Goal: Task Accomplishment & Management: Manage account settings

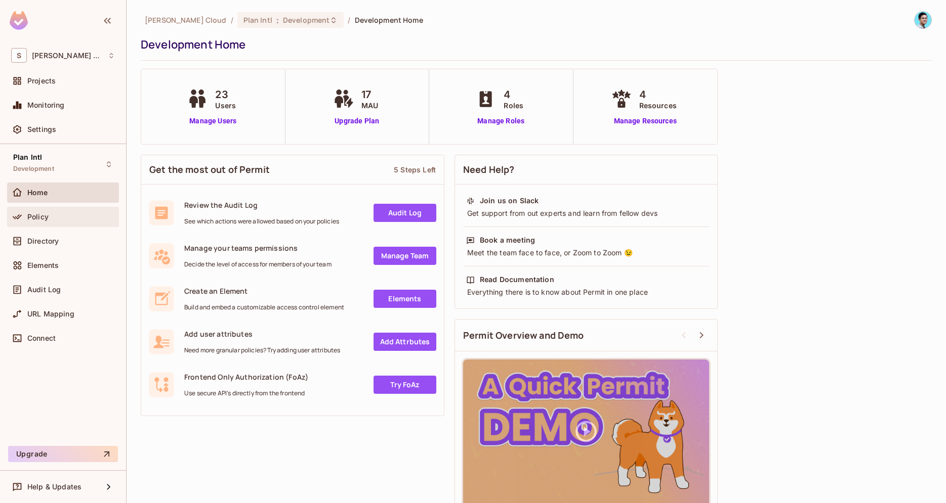
click at [68, 220] on div "Policy" at bounding box center [71, 217] width 88 height 8
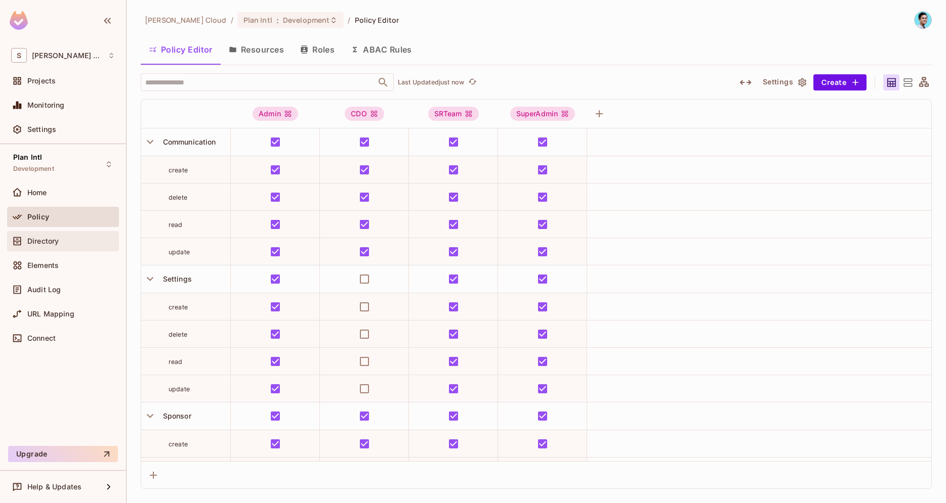
click at [60, 249] on div "Directory" at bounding box center [63, 241] width 112 height 20
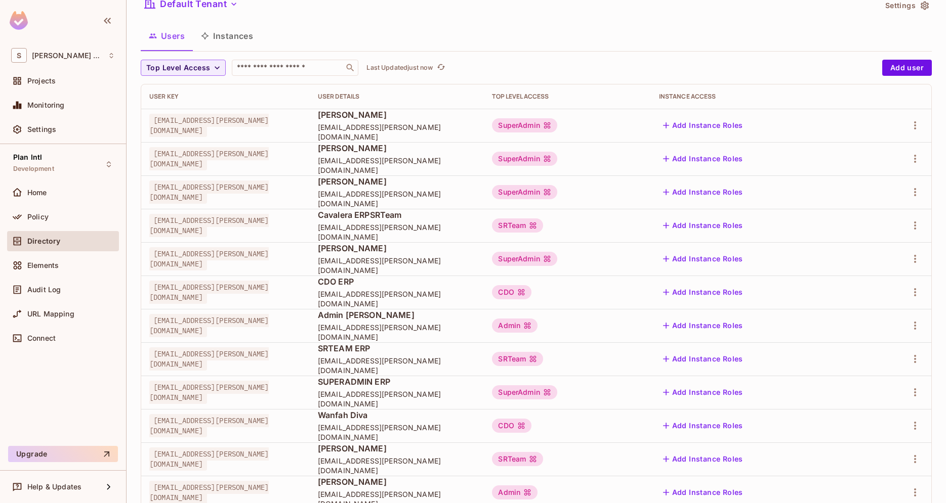
scroll to position [58, 0]
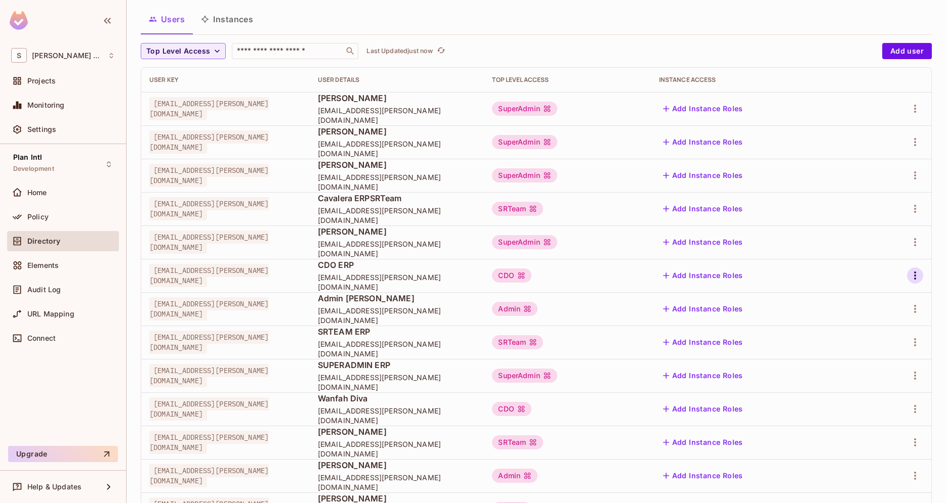
click at [918, 280] on icon "button" at bounding box center [915, 276] width 12 height 12
click at [869, 313] on li "Edit Attributes" at bounding box center [871, 321] width 90 height 22
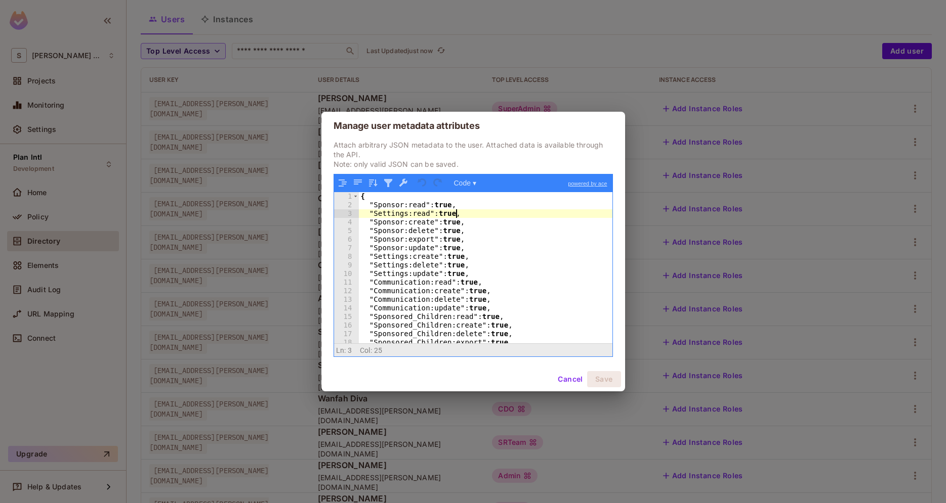
click at [482, 217] on div "{ "Sponsor:read" : true , "Settings:read" : true , "Sponsor:create" : true , "S…" at bounding box center [485, 276] width 253 height 168
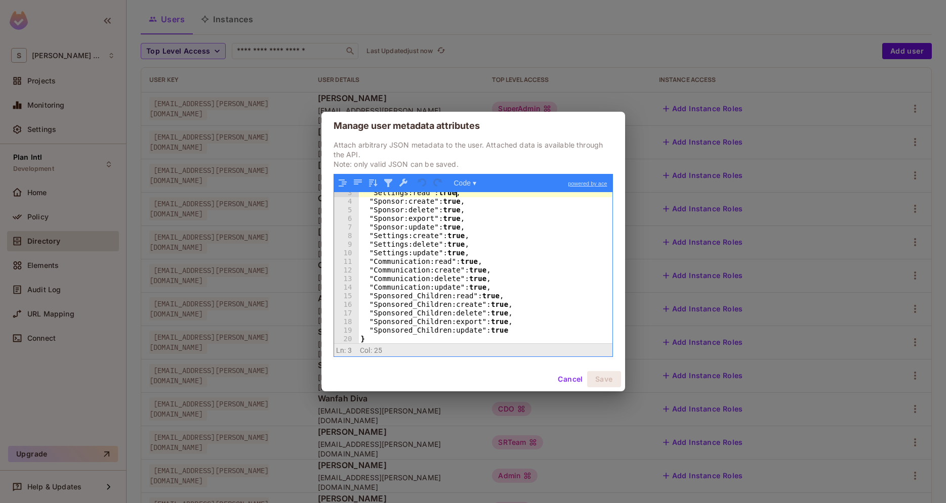
scroll to position [21, 0]
click at [567, 381] on button "Cancel" at bounding box center [569, 379] width 33 height 16
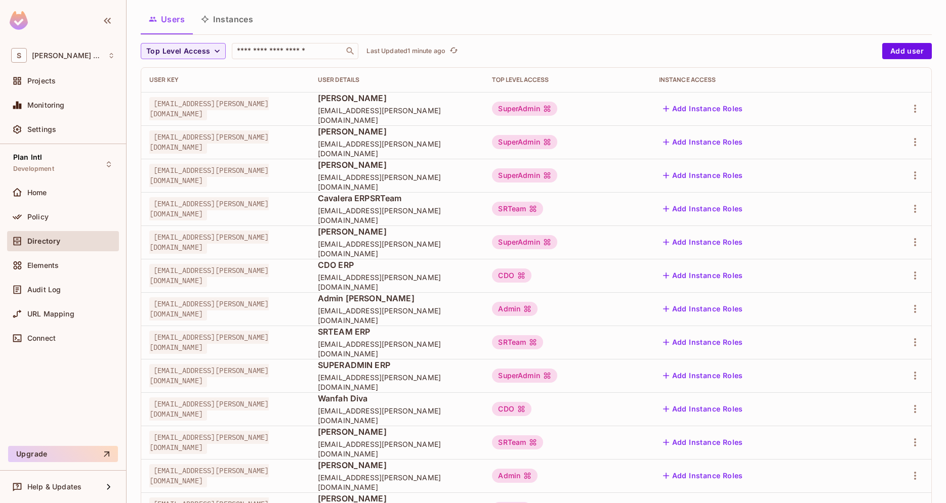
click at [162, 277] on span "[EMAIL_ADDRESS][PERSON_NAME][DOMAIN_NAME]" at bounding box center [208, 275] width 119 height 23
drag, startPoint x: 162, startPoint y: 277, endPoint x: 385, endPoint y: 281, distance: 223.1
click at [214, 273] on span "[EMAIL_ADDRESS][PERSON_NAME][DOMAIN_NAME]" at bounding box center [208, 275] width 119 height 23
click at [391, 281] on td "CDO ERP [EMAIL_ADDRESS][PERSON_NAME][DOMAIN_NAME]" at bounding box center [397, 275] width 175 height 33
drag, startPoint x: 469, startPoint y: 283, endPoint x: 389, endPoint y: 280, distance: 80.5
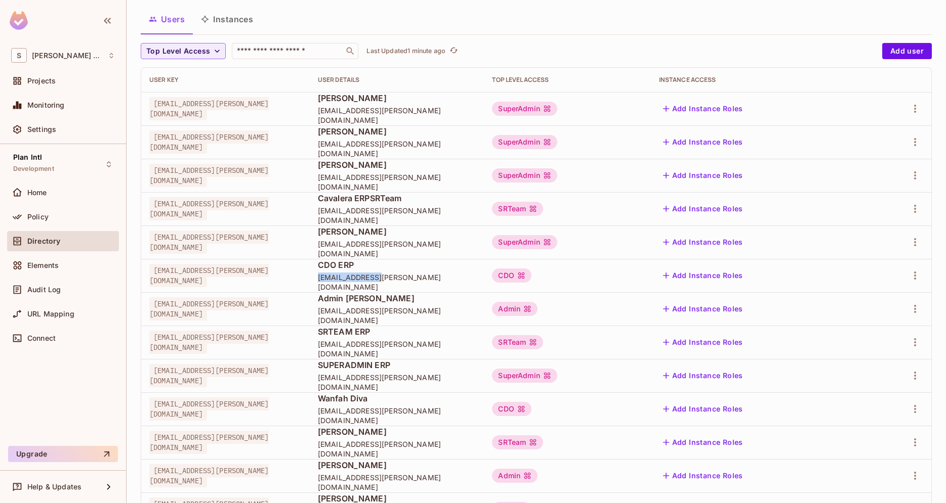
click at [389, 280] on td "CDO ERP [EMAIL_ADDRESS][PERSON_NAME][DOMAIN_NAME]" at bounding box center [397, 275] width 175 height 33
